Goal: Transaction & Acquisition: Purchase product/service

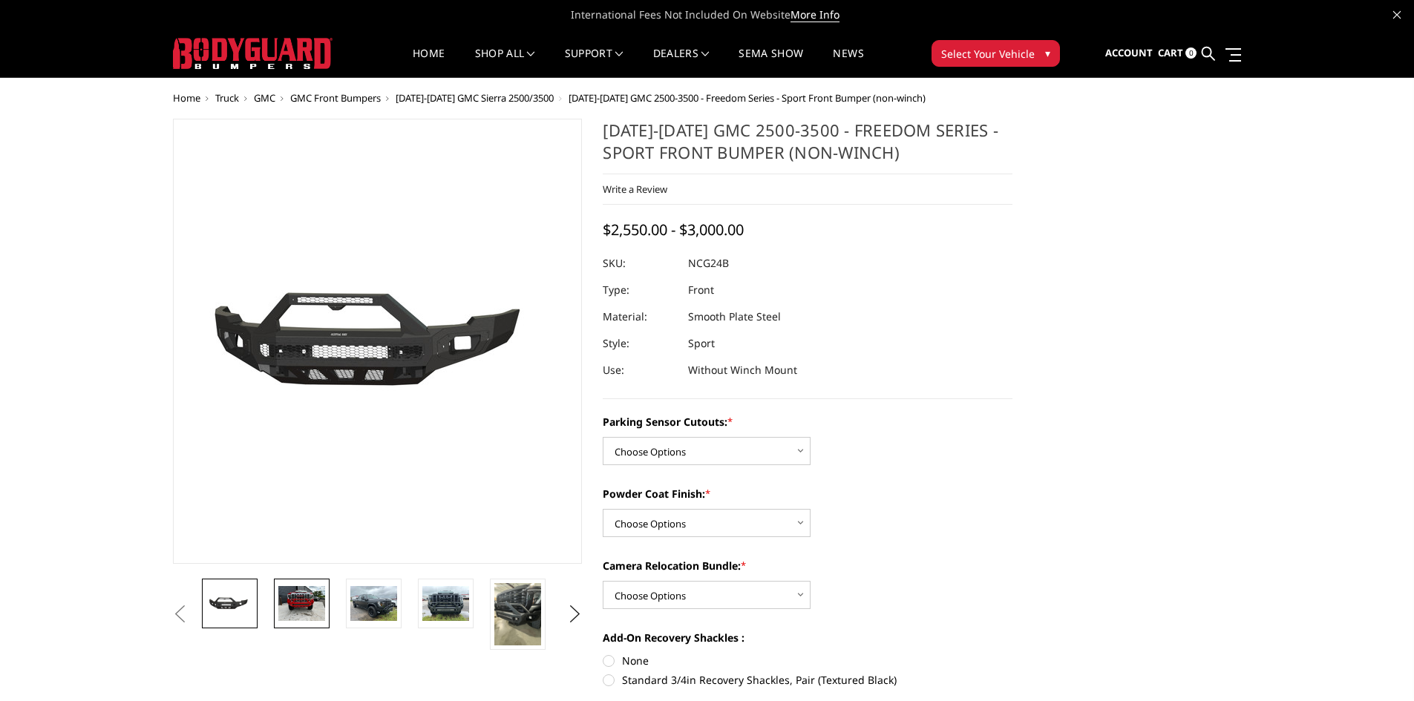
click at [282, 603] on img at bounding box center [301, 603] width 47 height 35
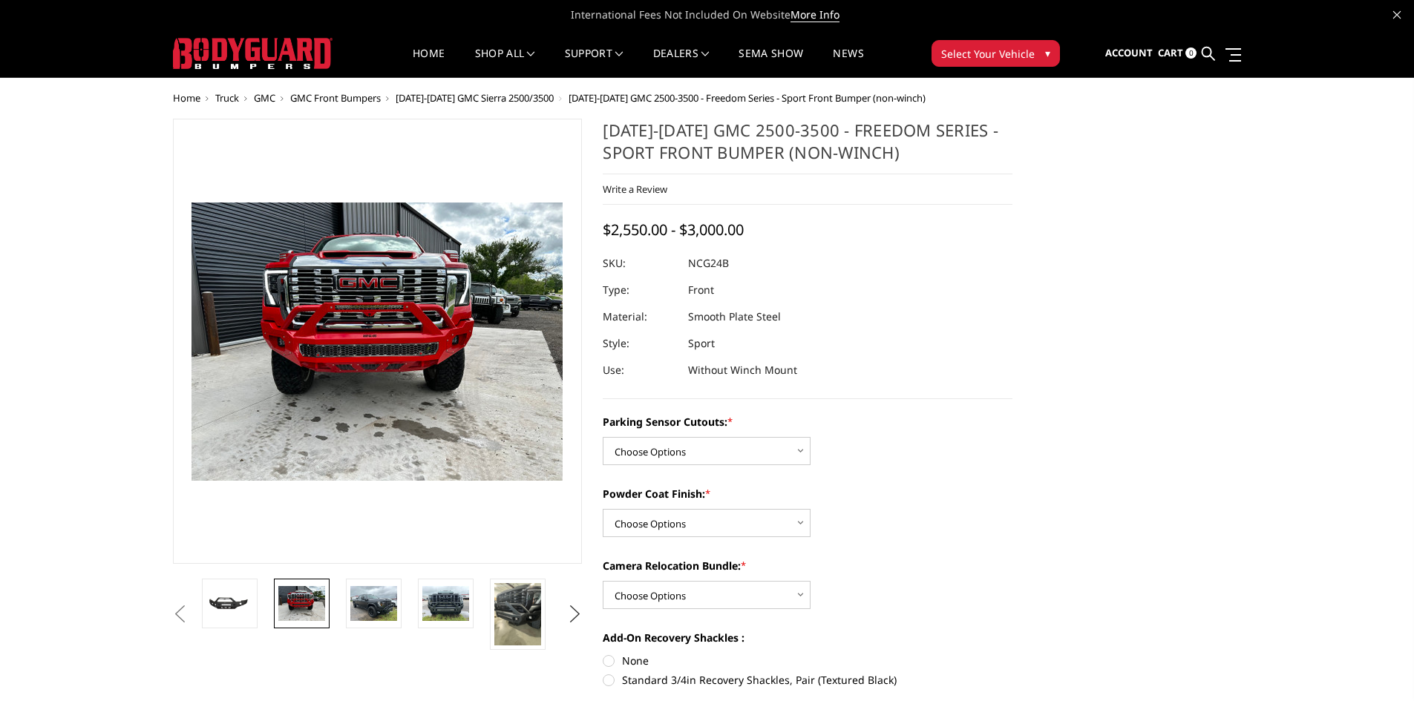
click at [577, 614] on button "Next" at bounding box center [574, 614] width 22 height 22
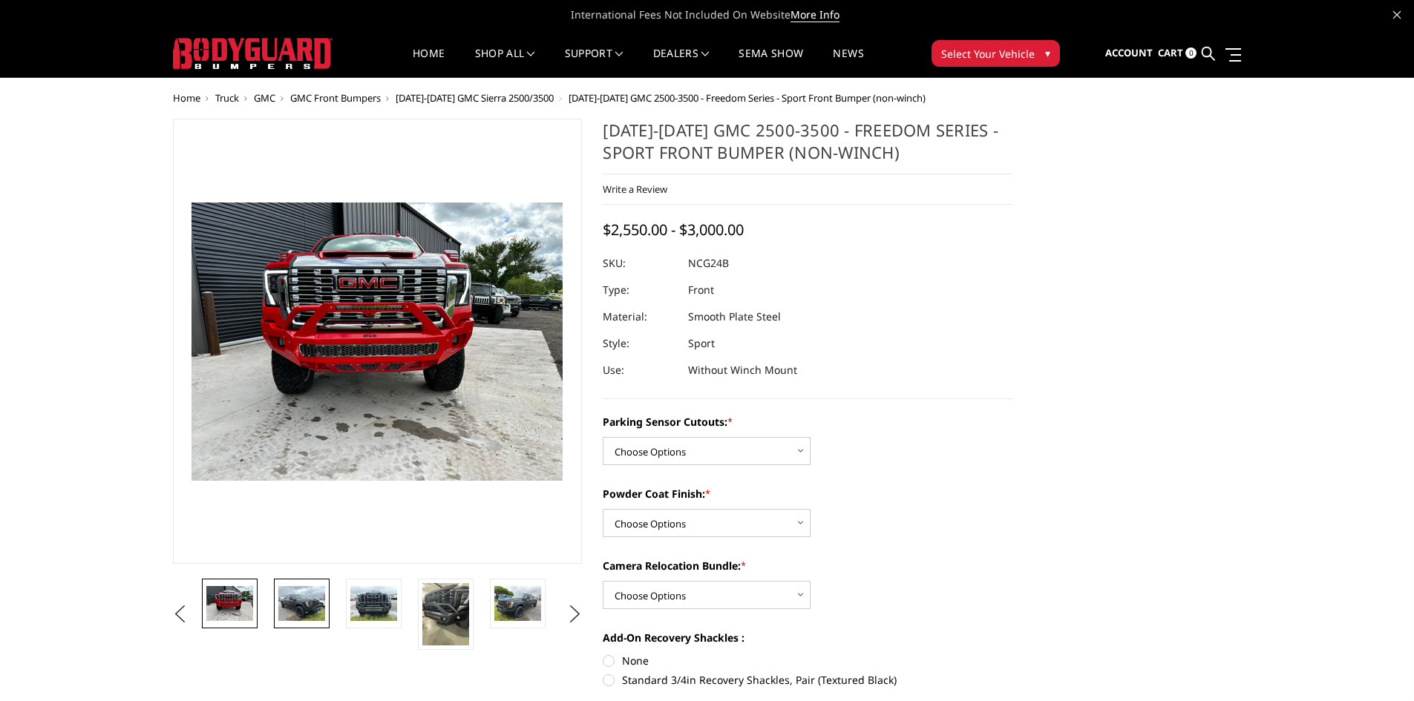
click at [308, 603] on img at bounding box center [301, 603] width 47 height 35
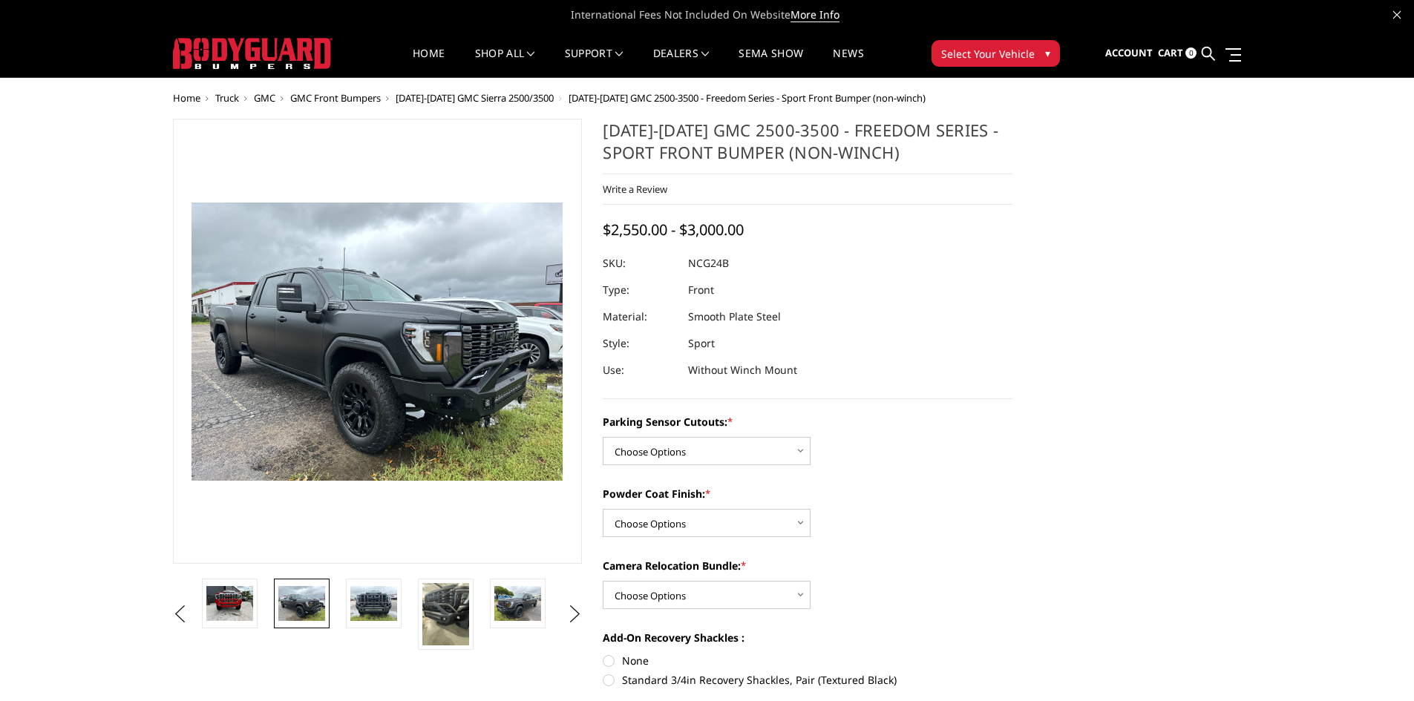
click at [338, 603] on li at bounding box center [307, 614] width 72 height 71
click at [348, 603] on link at bounding box center [374, 604] width 56 height 50
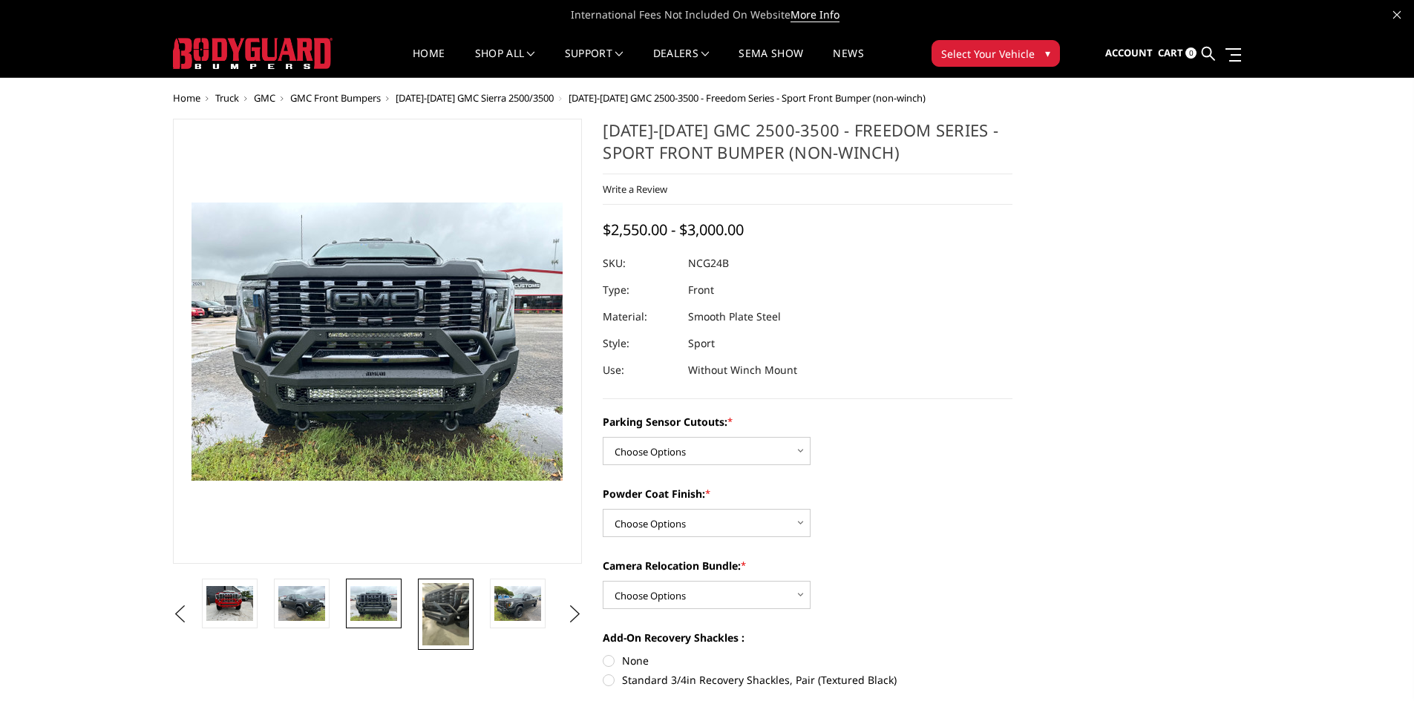
click at [428, 611] on img at bounding box center [445, 614] width 47 height 62
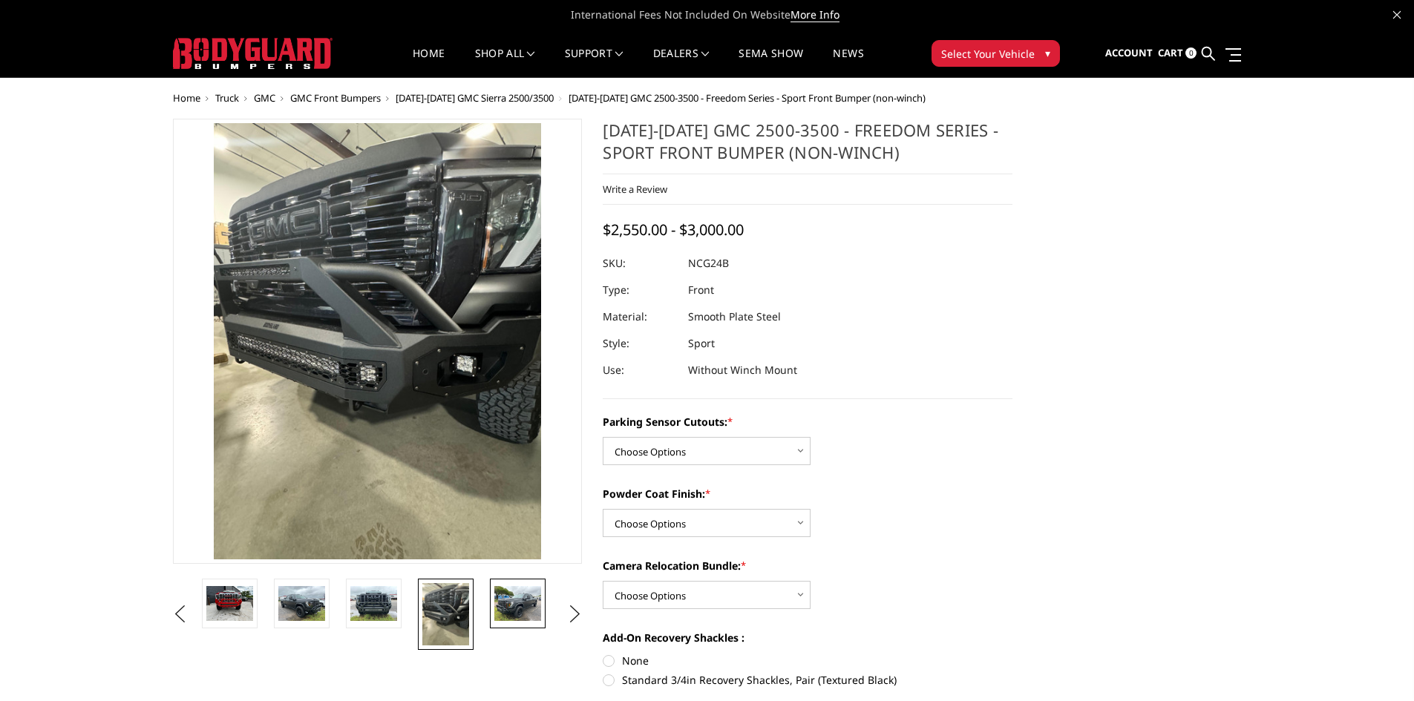
click at [511, 610] on img at bounding box center [517, 603] width 47 height 35
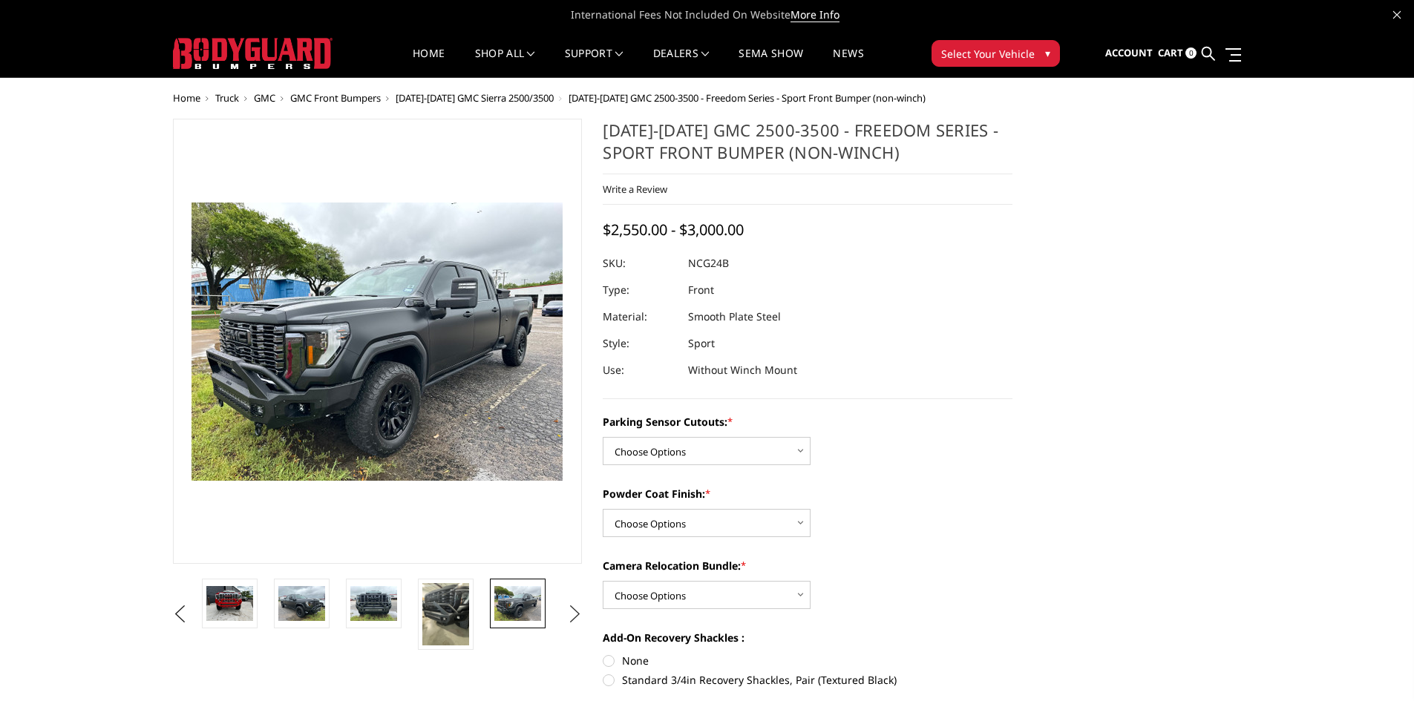
click at [571, 608] on button "Next" at bounding box center [574, 614] width 22 height 22
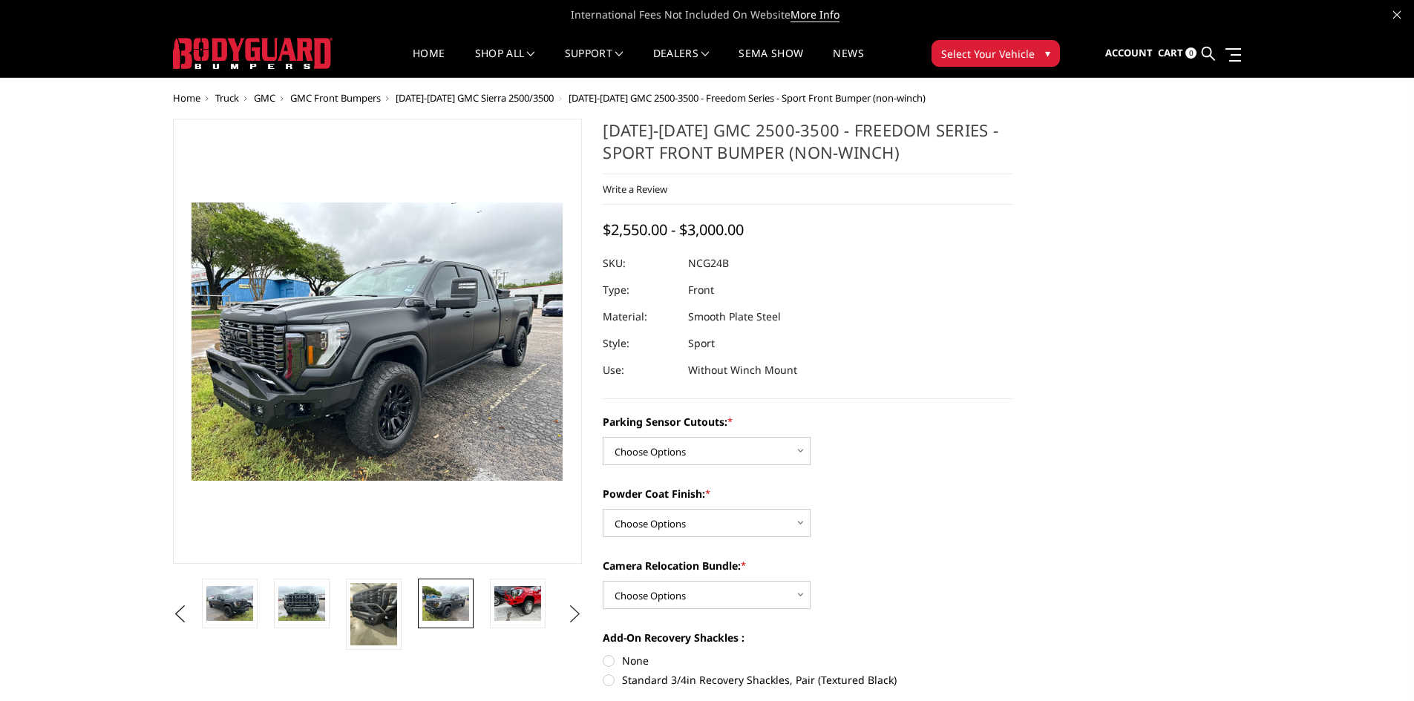
click at [571, 608] on button "Next" at bounding box center [574, 614] width 22 height 22
click at [518, 611] on img at bounding box center [517, 603] width 47 height 35
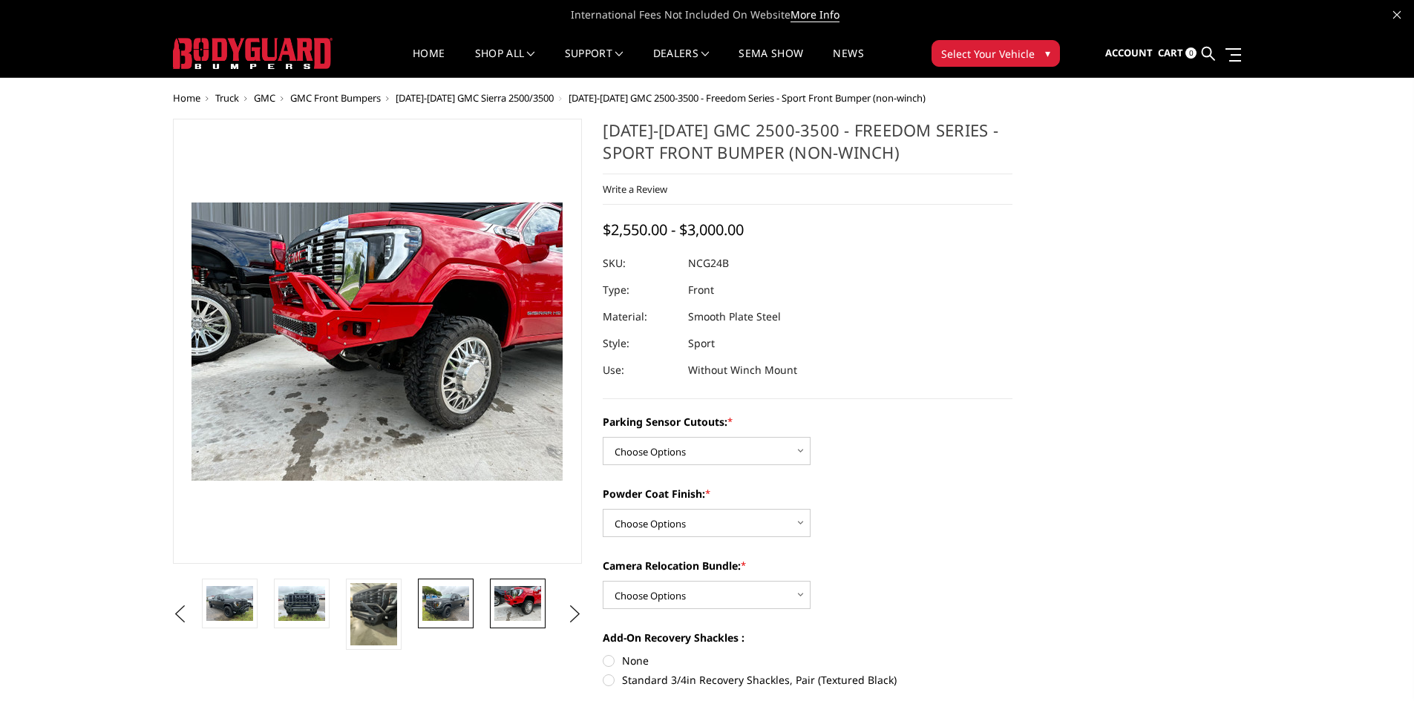
click at [460, 604] on img at bounding box center [445, 603] width 47 height 35
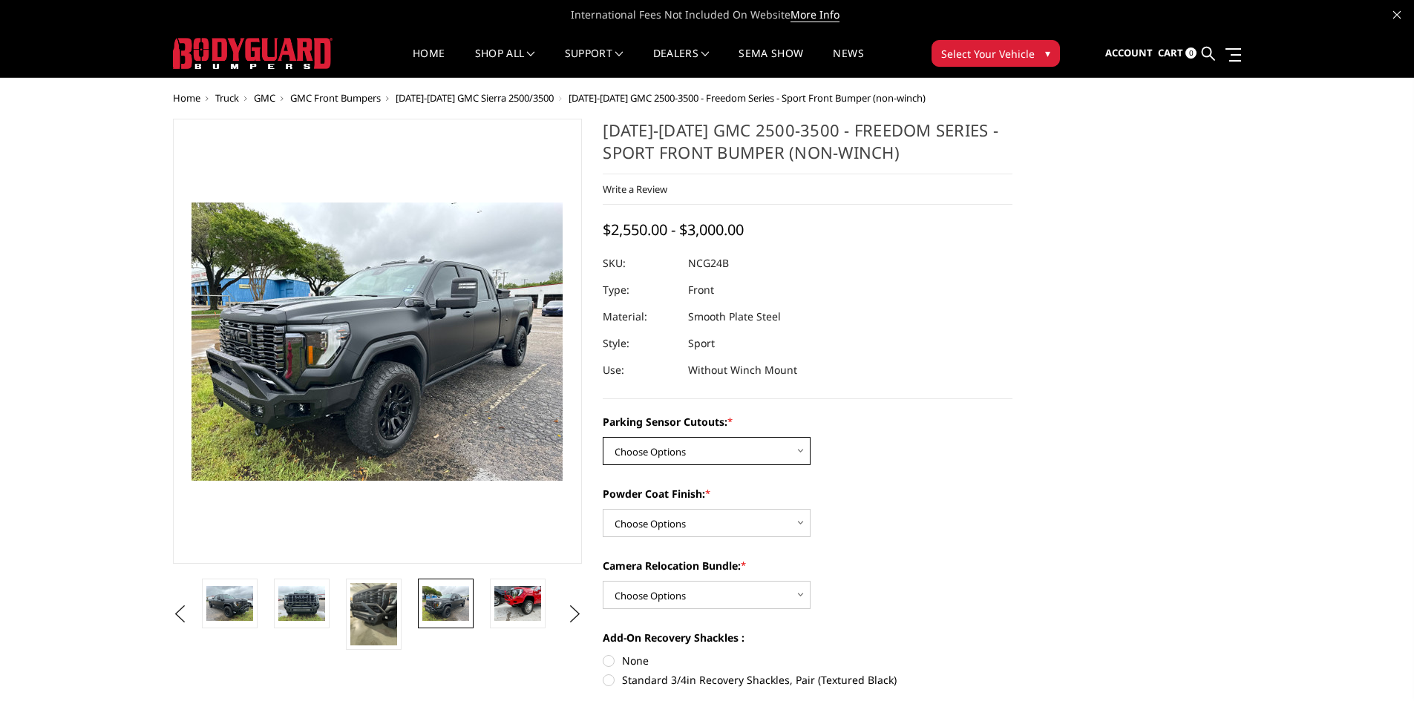
click at [770, 460] on select "Choose Options No - Without Parking Sensor Cutouts Yes - With Parking Sensor Cu…" at bounding box center [707, 451] width 208 height 28
select select "2853"
click at [603, 437] on select "Choose Options No - Without Parking Sensor Cutouts Yes - With Parking Sensor Cu…" at bounding box center [707, 451] width 208 height 28
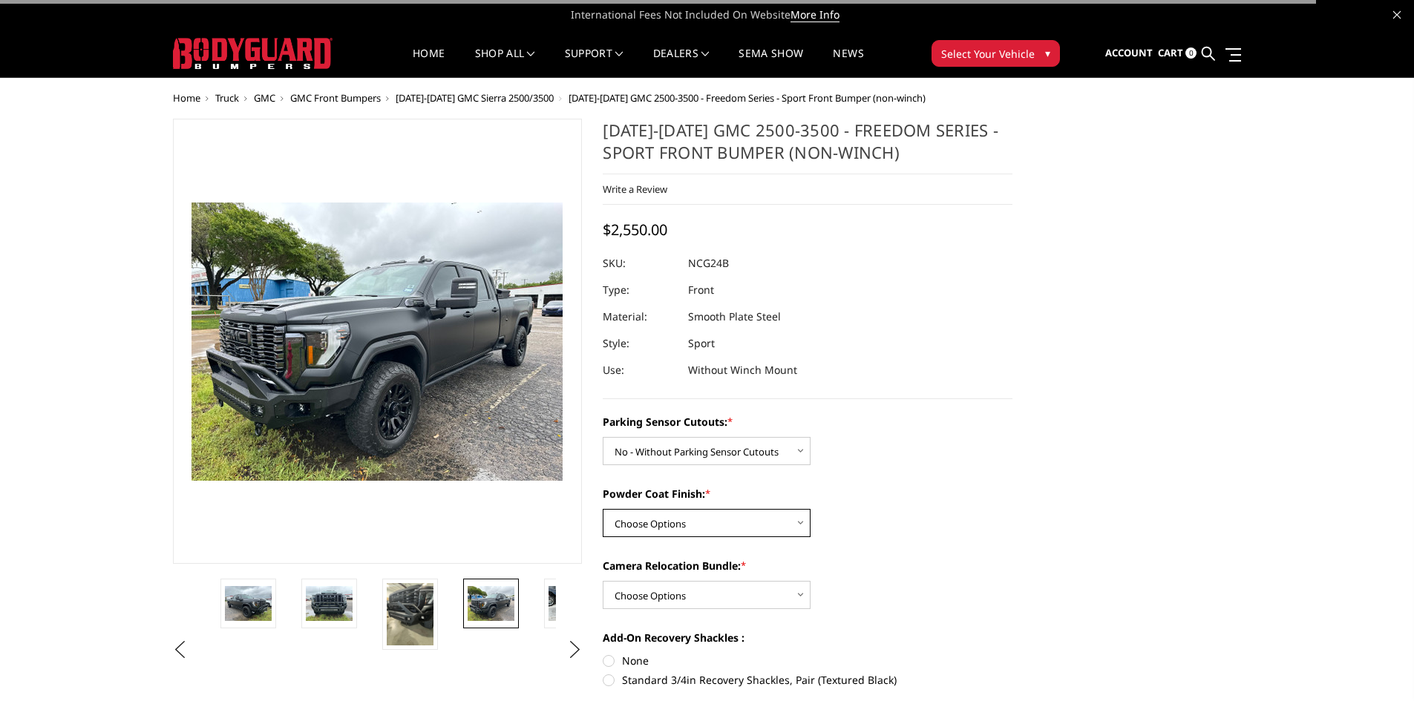
click at [750, 516] on select "Choose Options Bare Metal Texture Black Powder Coat" at bounding box center [707, 523] width 208 height 28
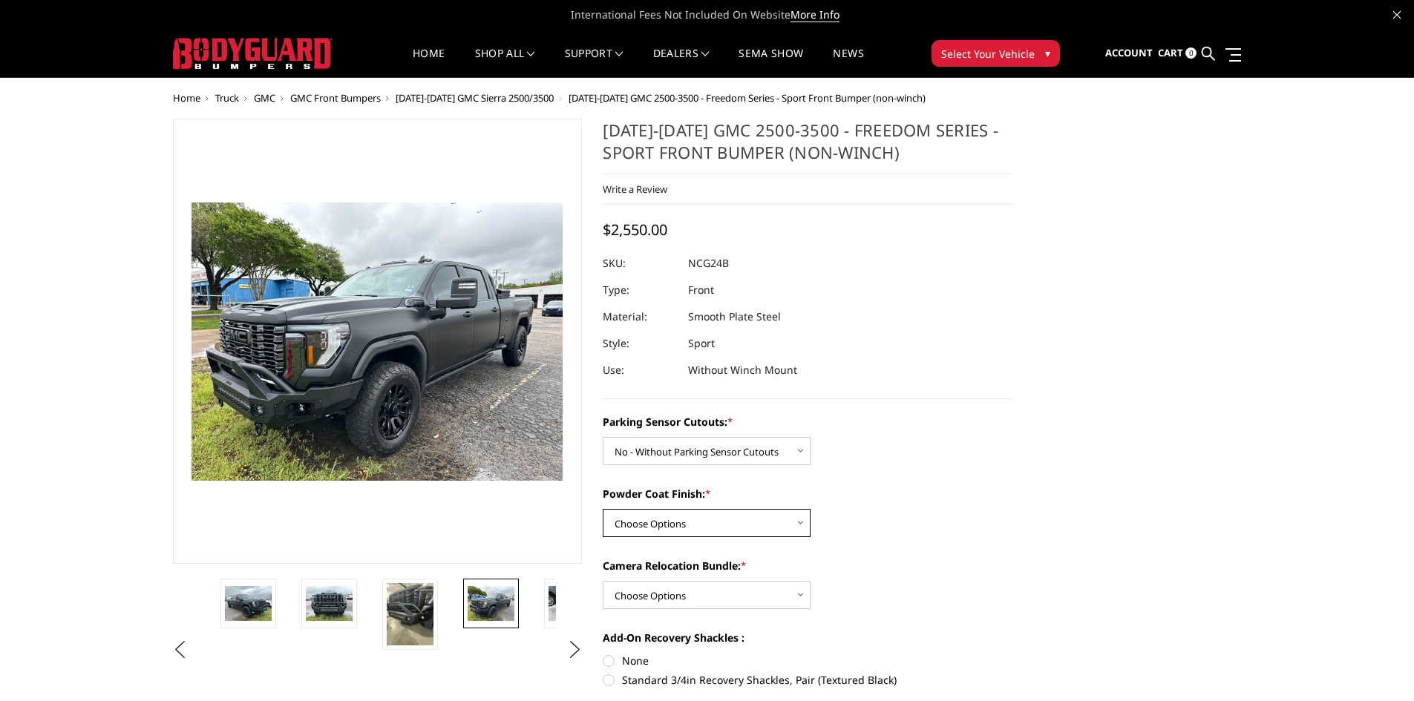
select select "2856"
click at [603, 509] on select "Choose Options Bare Metal Texture Black Powder Coat" at bounding box center [707, 523] width 208 height 28
click at [695, 599] on select "Choose Options WITH Camera Relocation Bundle WITHOUT Camera Relocation Bundle" at bounding box center [707, 595] width 208 height 28
select select "2858"
click at [603, 581] on select "Choose Options WITH Camera Relocation Bundle WITHOUT Camera Relocation Bundle" at bounding box center [707, 595] width 208 height 28
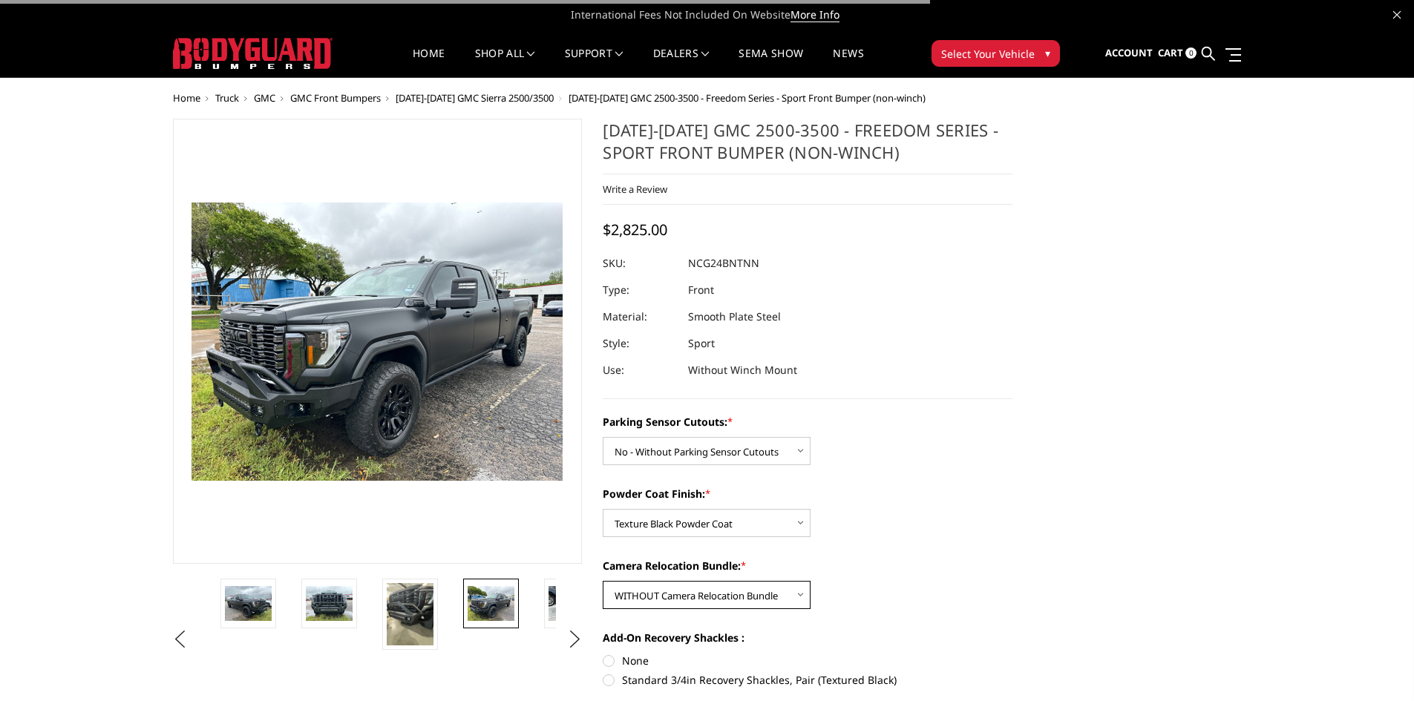
scroll to position [74, 0]
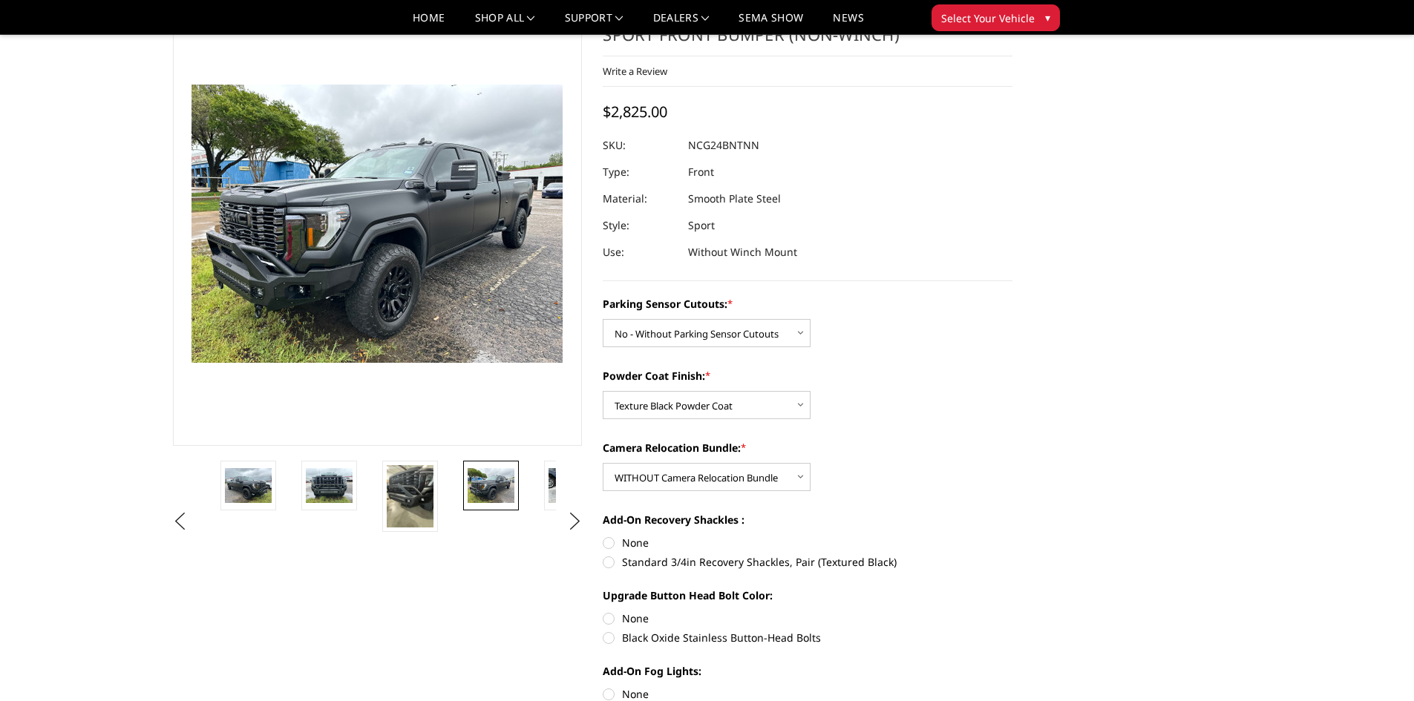
click at [614, 567] on label "Standard 3/4in Recovery Shackles, Pair (Textured Black)" at bounding box center [808, 562] width 410 height 16
click at [1012, 536] on input "Standard 3/4in Recovery Shackles, Pair (Textured Black)" at bounding box center [1012, 535] width 1 height 1
radio input "true"
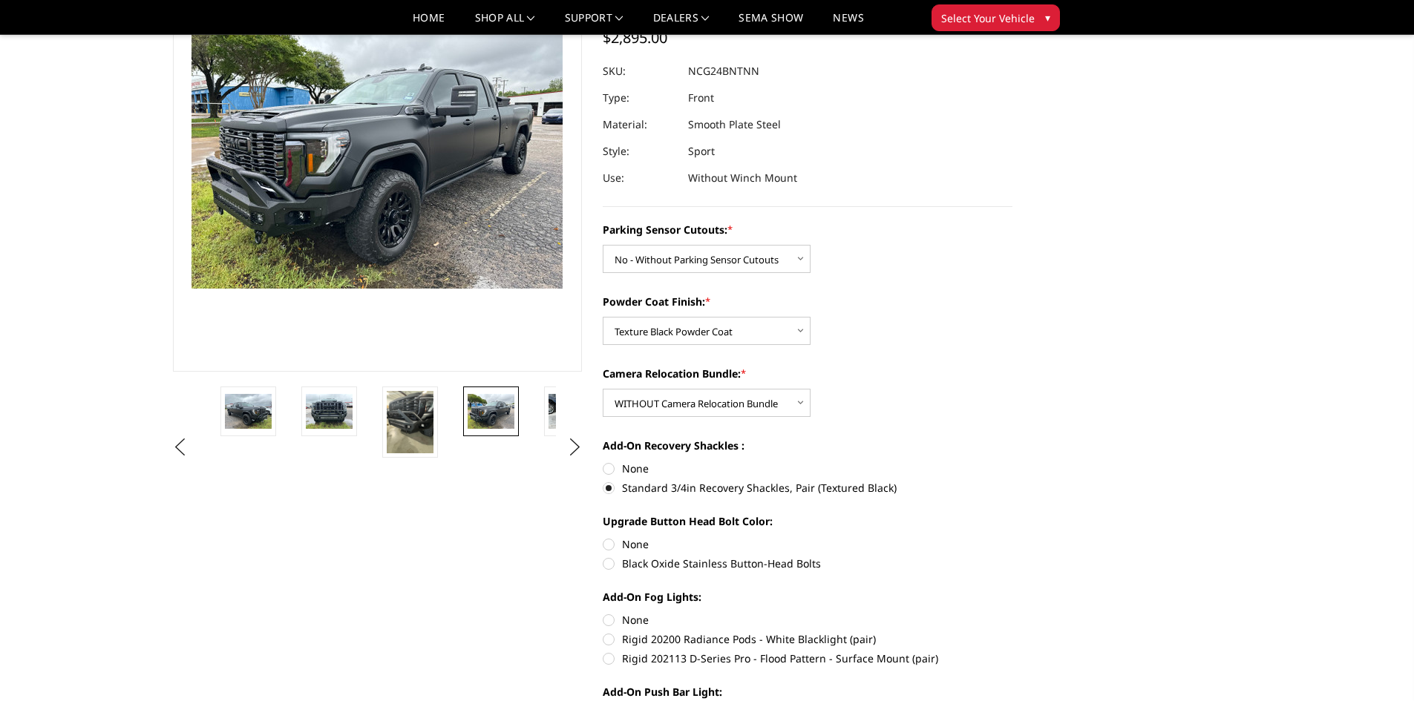
click at [606, 565] on label "Black Oxide Stainless Button-Head Bolts" at bounding box center [808, 564] width 410 height 16
click at [1012, 537] on input "Black Oxide Stainless Button-Head Bolts" at bounding box center [1012, 537] width 1 height 1
radio input "true"
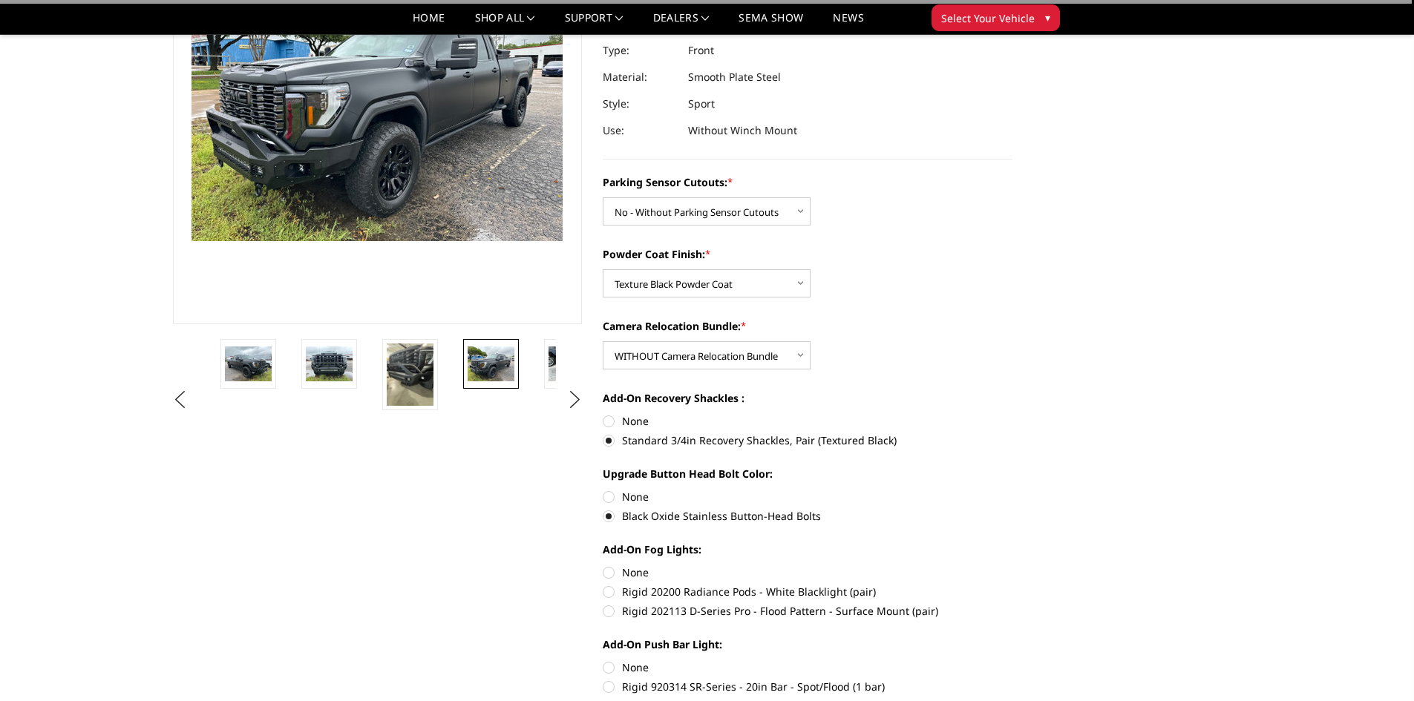
scroll to position [223, 0]
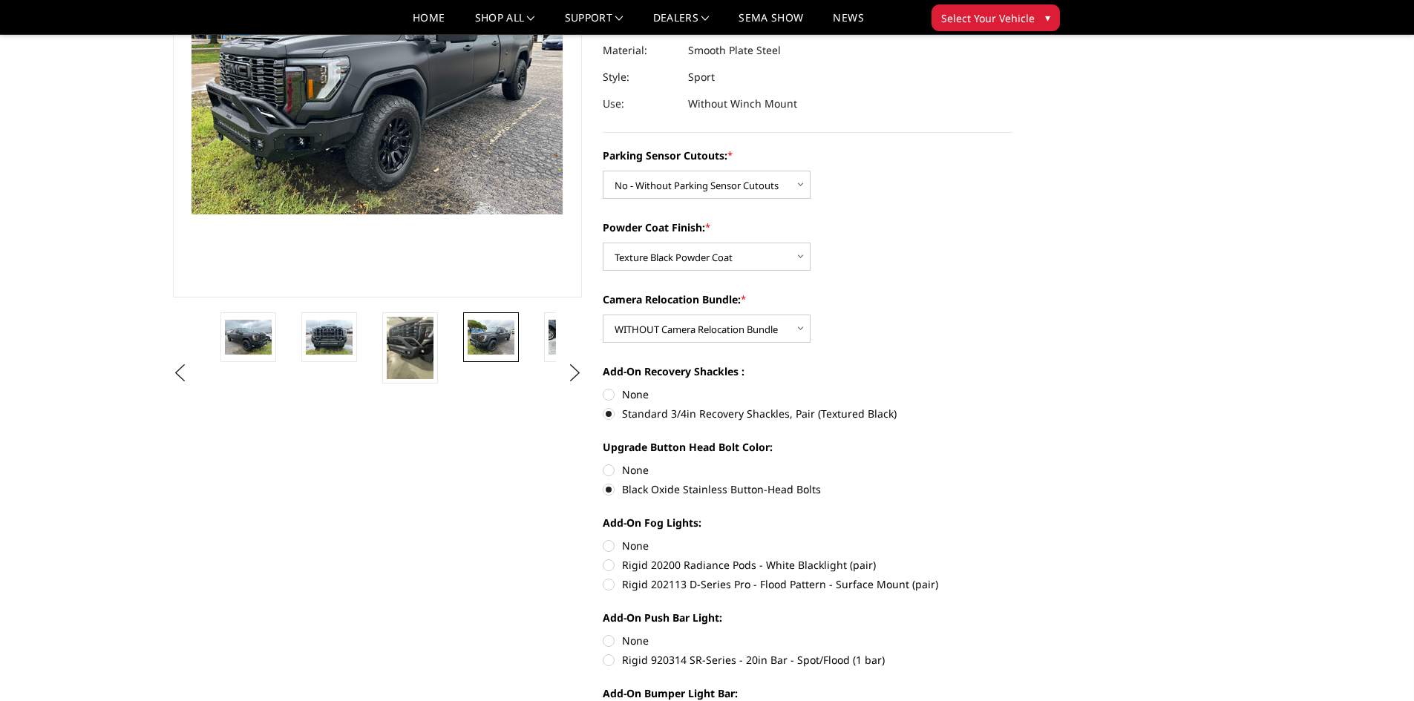
click at [609, 587] on label "Rigid 202113 D-Series Pro - Flood Pattern - Surface Mount (pair)" at bounding box center [808, 585] width 410 height 16
click at [1012, 558] on input "Rigid 202113 D-Series Pro - Flood Pattern - Surface Mount (pair)" at bounding box center [1012, 557] width 1 height 1
radio input "true"
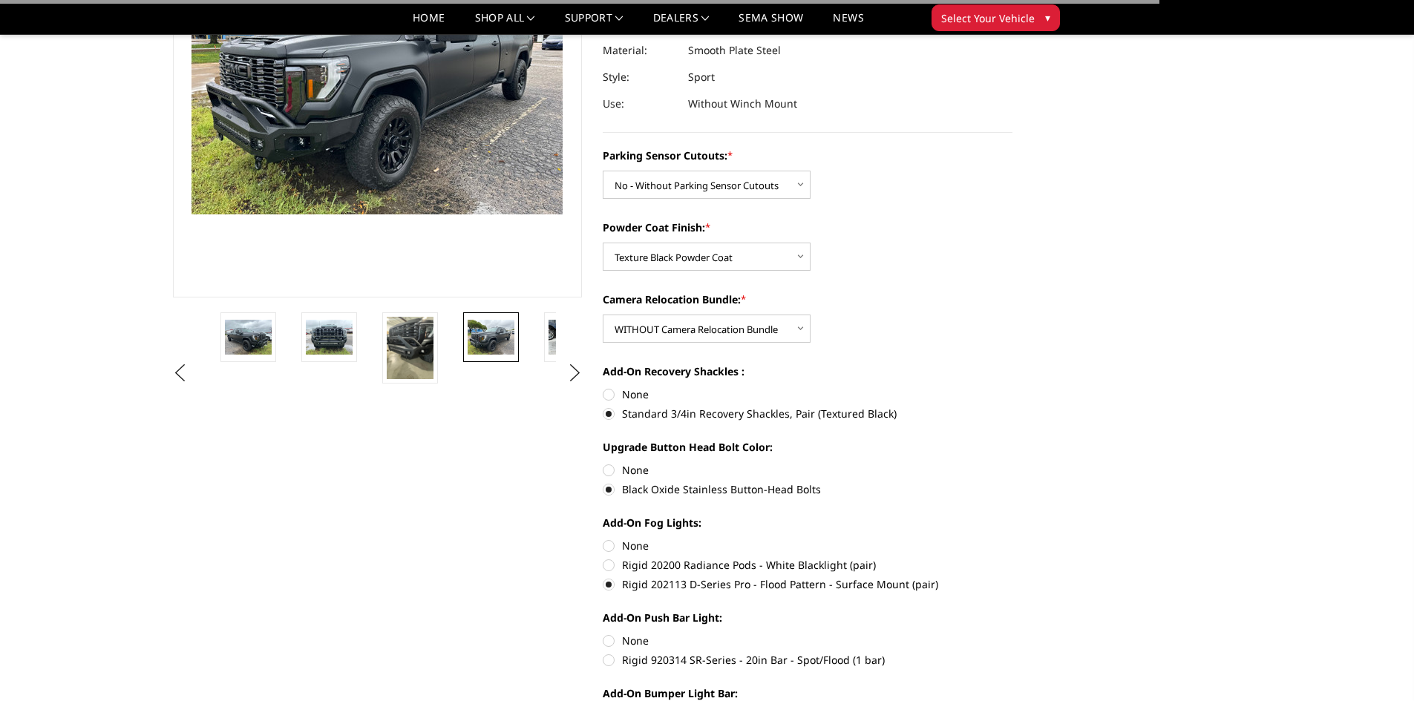
scroll to position [297, 0]
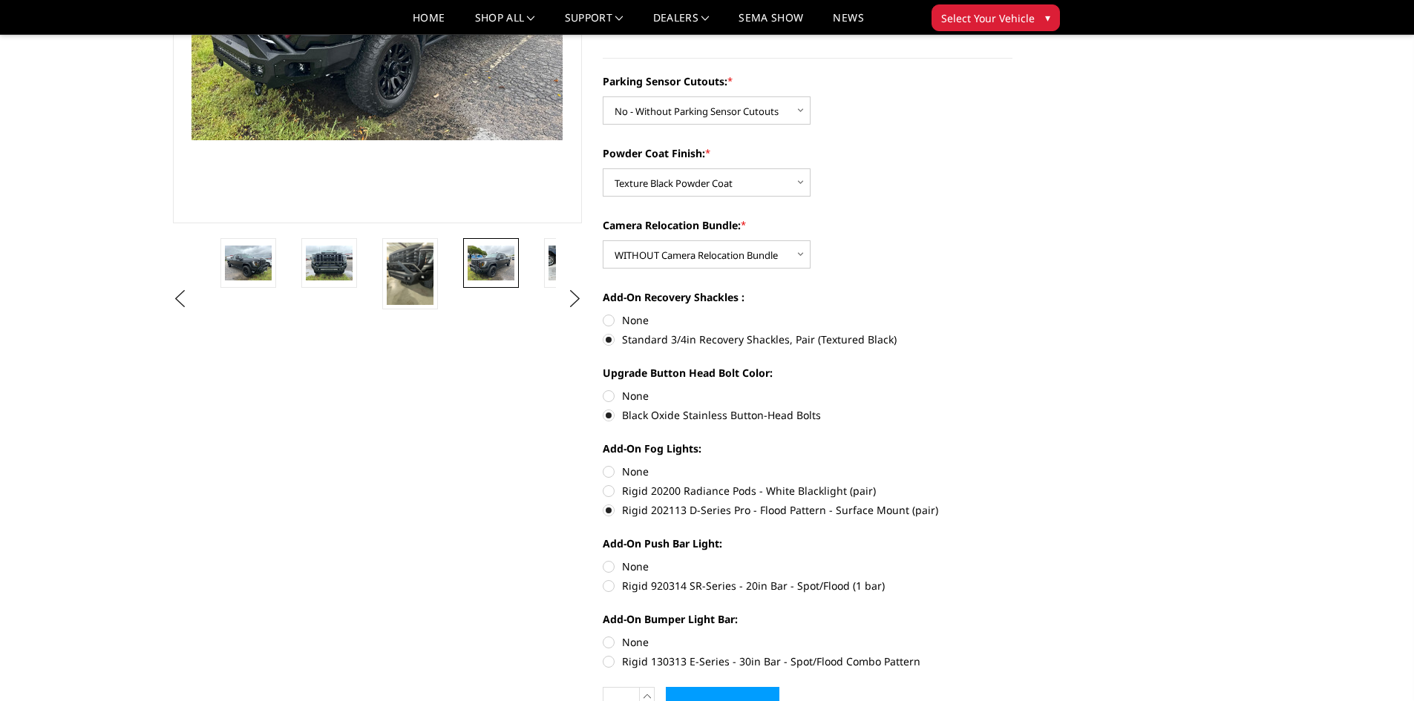
click at [609, 583] on label "Rigid 920314 SR-Series - 20in Bar - Spot/Flood (1 bar)" at bounding box center [808, 586] width 410 height 16
click at [1012, 560] on input "Rigid 920314 SR-Series - 20in Bar - Spot/Flood (1 bar)" at bounding box center [1012, 559] width 1 height 1
radio input "true"
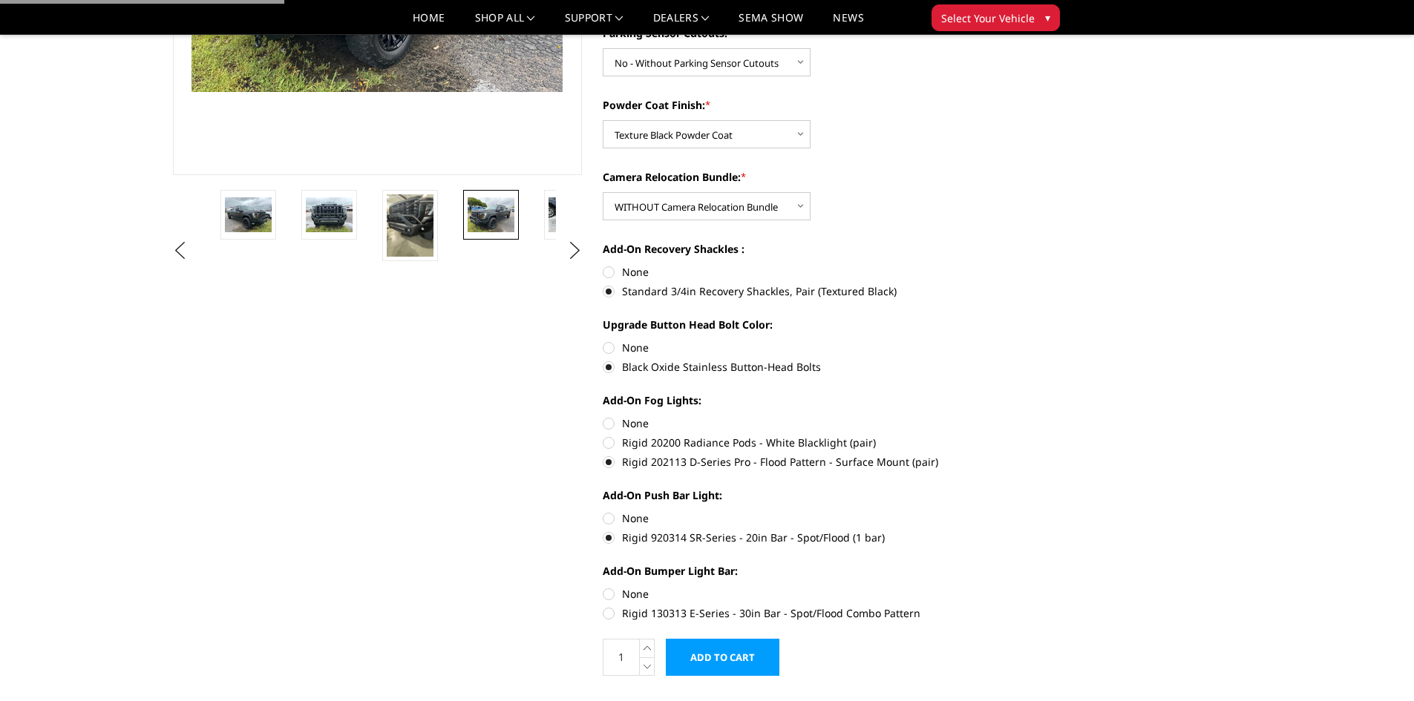
scroll to position [371, 0]
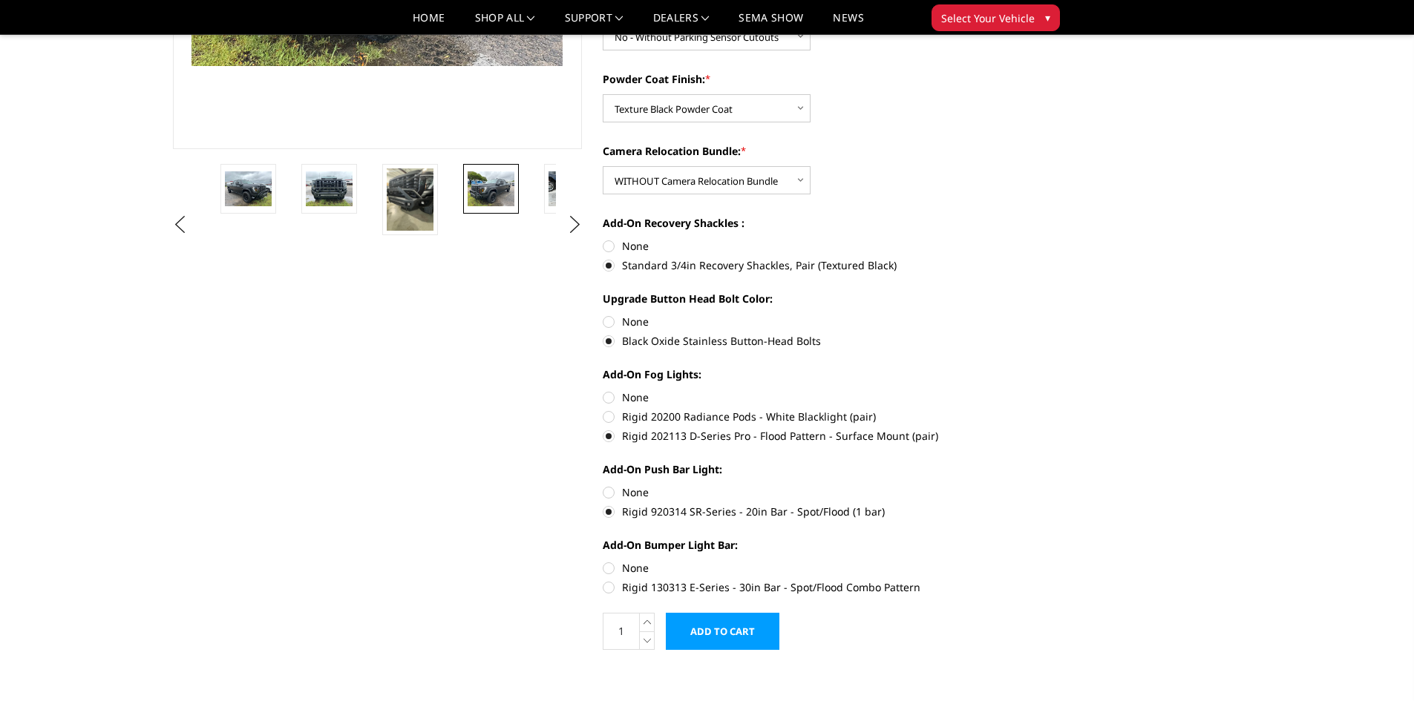
click at [609, 592] on label "Rigid 130313 E-Series - 30in Bar - Spot/Flood Combo Pattern" at bounding box center [808, 588] width 410 height 16
click at [1012, 561] on input "Rigid 130313 E-Series - 30in Bar - Spot/Flood Combo Pattern" at bounding box center [1012, 560] width 1 height 1
radio input "true"
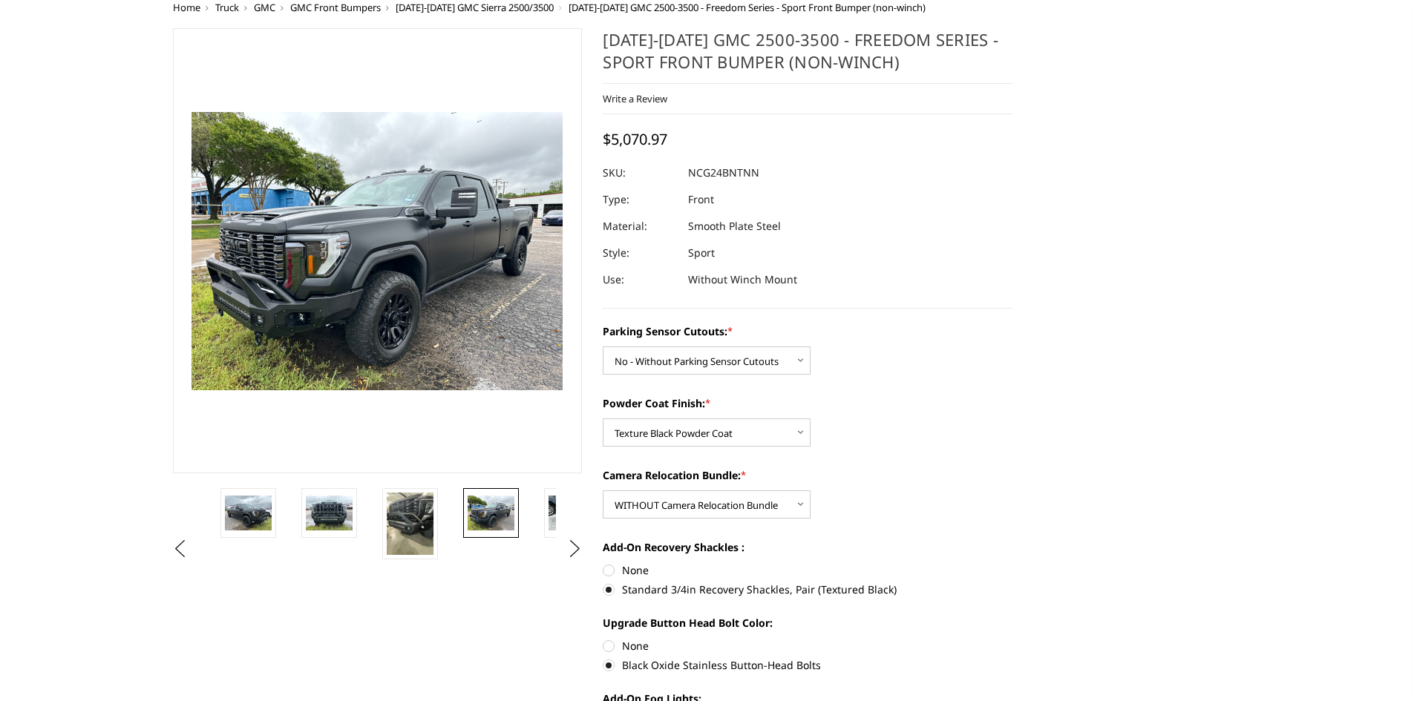
scroll to position [0, 0]
